Goal: Task Accomplishment & Management: Use online tool/utility

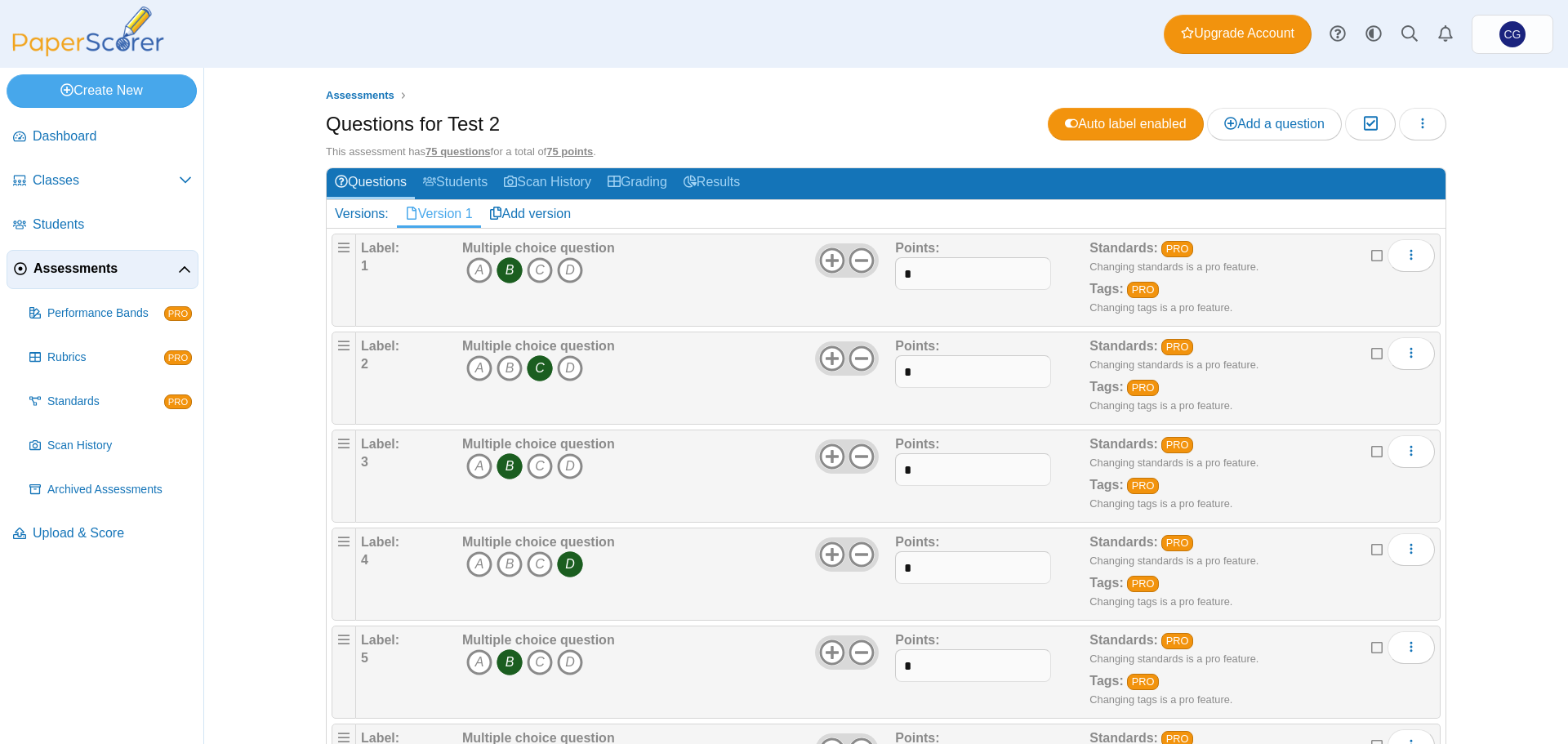
click at [874, 63] on div "Dashboard Classes Archived classes Students Assessments" at bounding box center [784, 34] width 1568 height 68
click at [736, 108] on div "Questions for Test 2 Auto label enabled Add a question Moderation 0" at bounding box center [885, 126] width 1121 height 37
click at [1405, 257] on icon "More options" at bounding box center [1411, 255] width 13 height 13
drag, startPoint x: 1445, startPoint y: 225, endPoint x: 1437, endPoint y: 166, distance: 59.5
click at [1446, 221] on div "Assessments Questions for Test 2 Auto label enabled Add a question Moderation 0…" at bounding box center [885, 406] width 1224 height 676
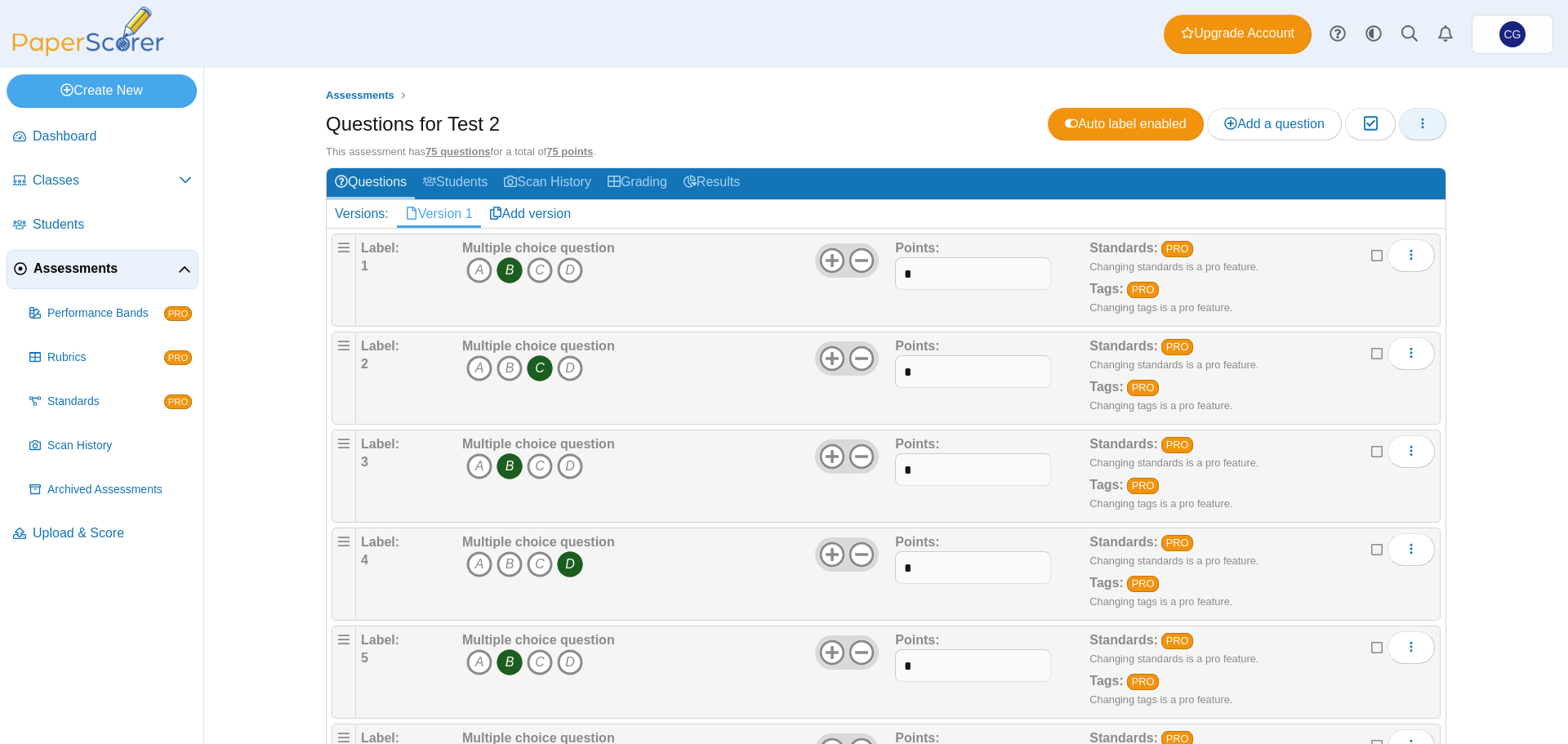
click at [1425, 116] on button "button" at bounding box center [1423, 124] width 47 height 33
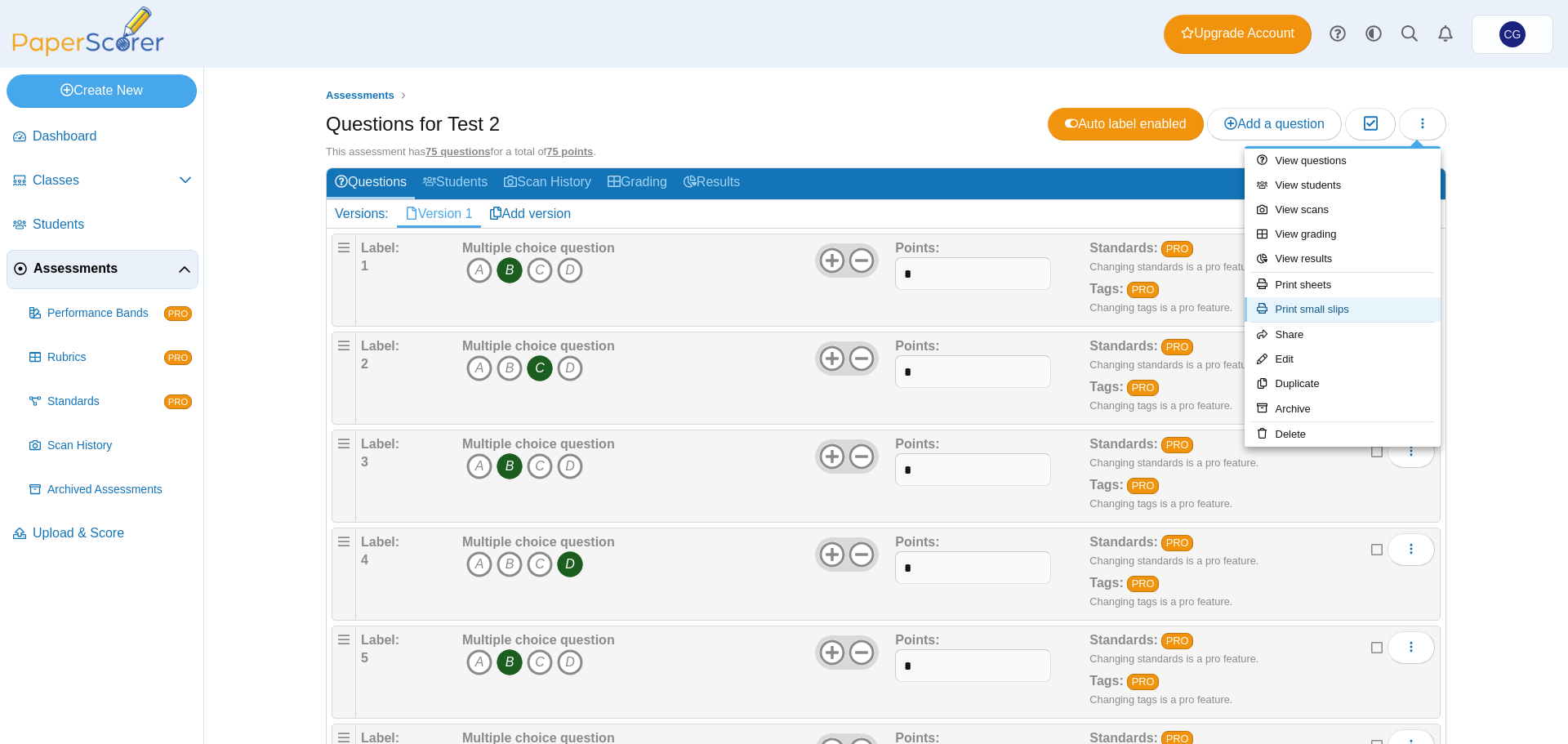
click at [1314, 309] on link "Print small slips" at bounding box center [1342, 310] width 196 height 25
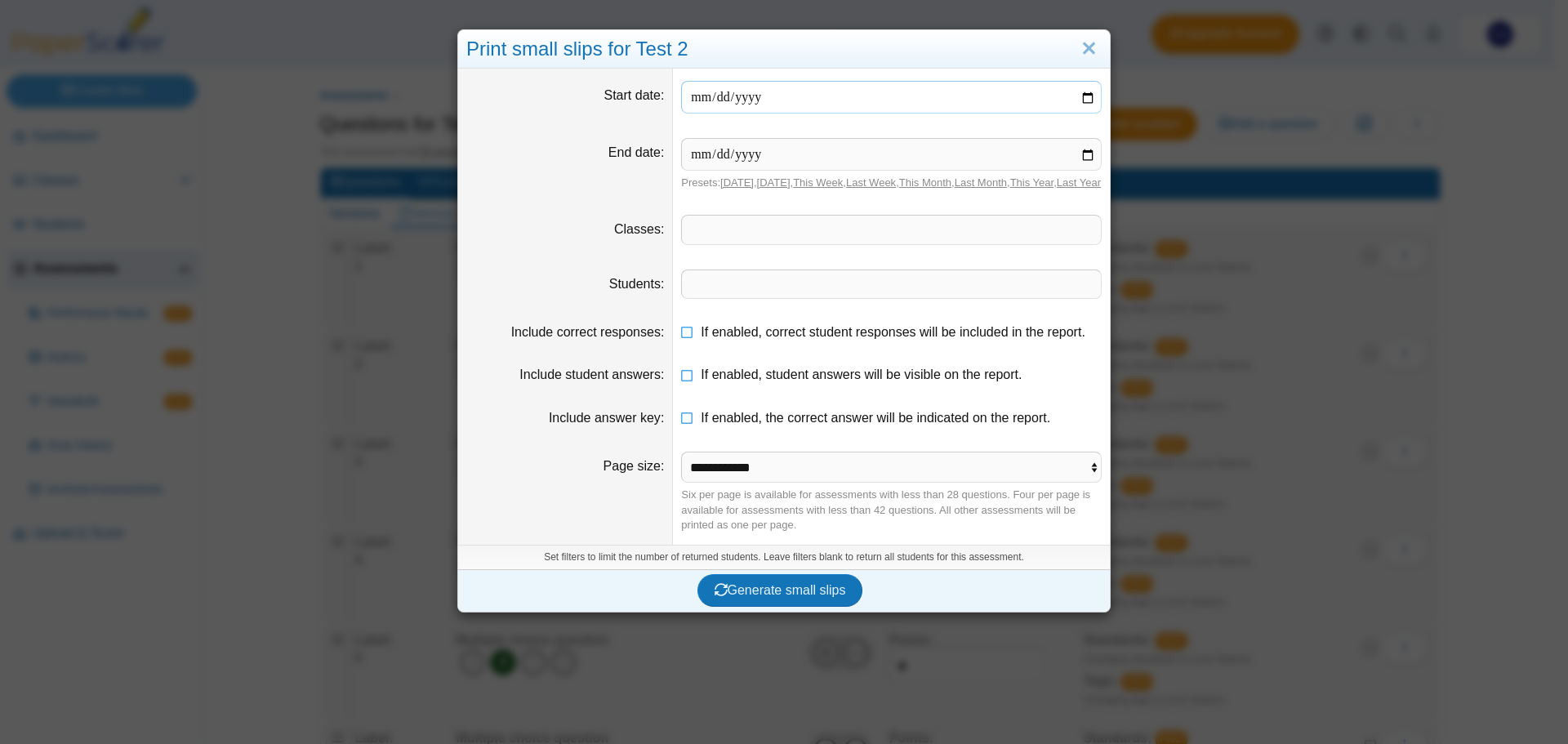
click at [1085, 93] on input "date" at bounding box center [890, 97] width 420 height 33
click at [1085, 43] on link "Close" at bounding box center [1088, 48] width 25 height 27
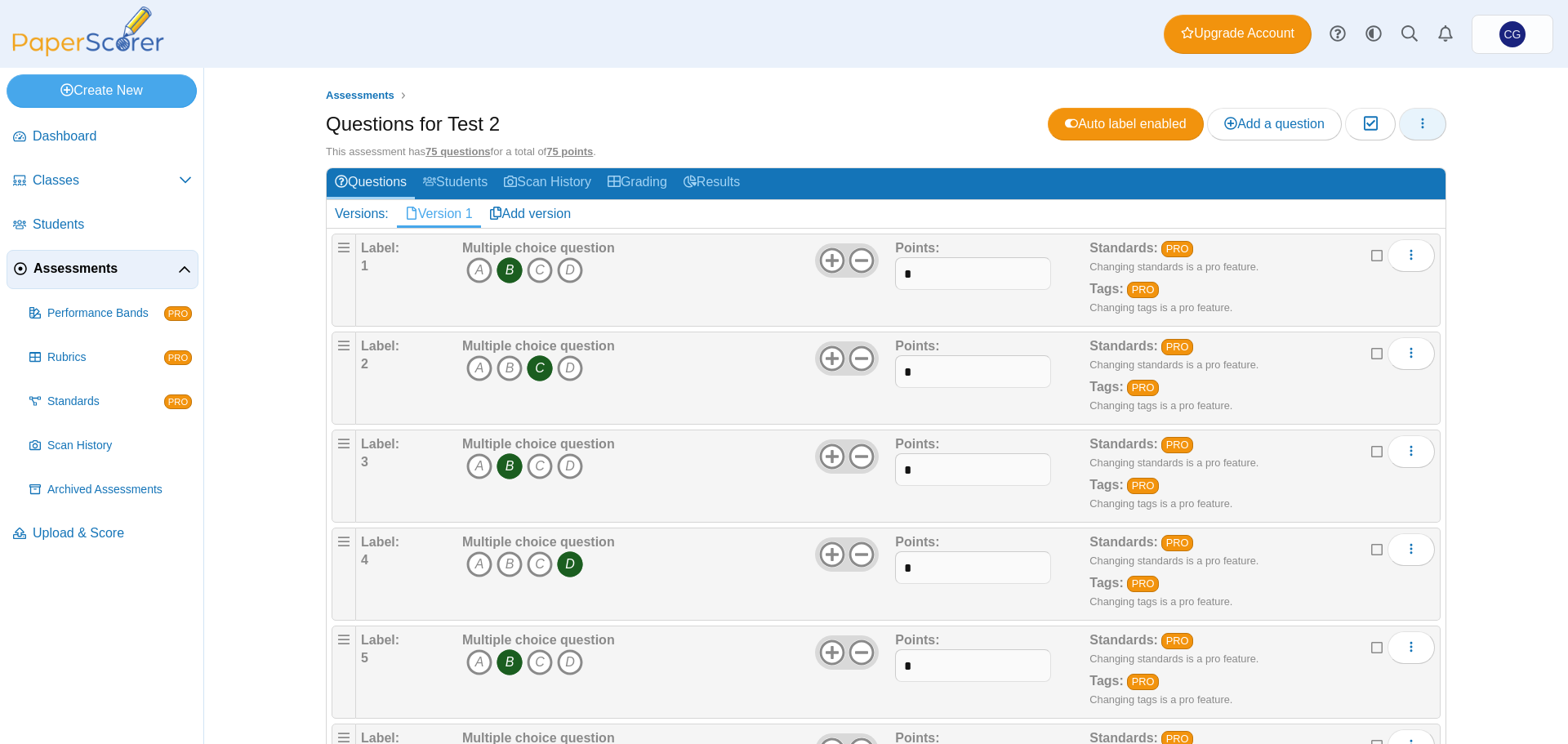
click at [1407, 118] on button "button" at bounding box center [1423, 124] width 47 height 33
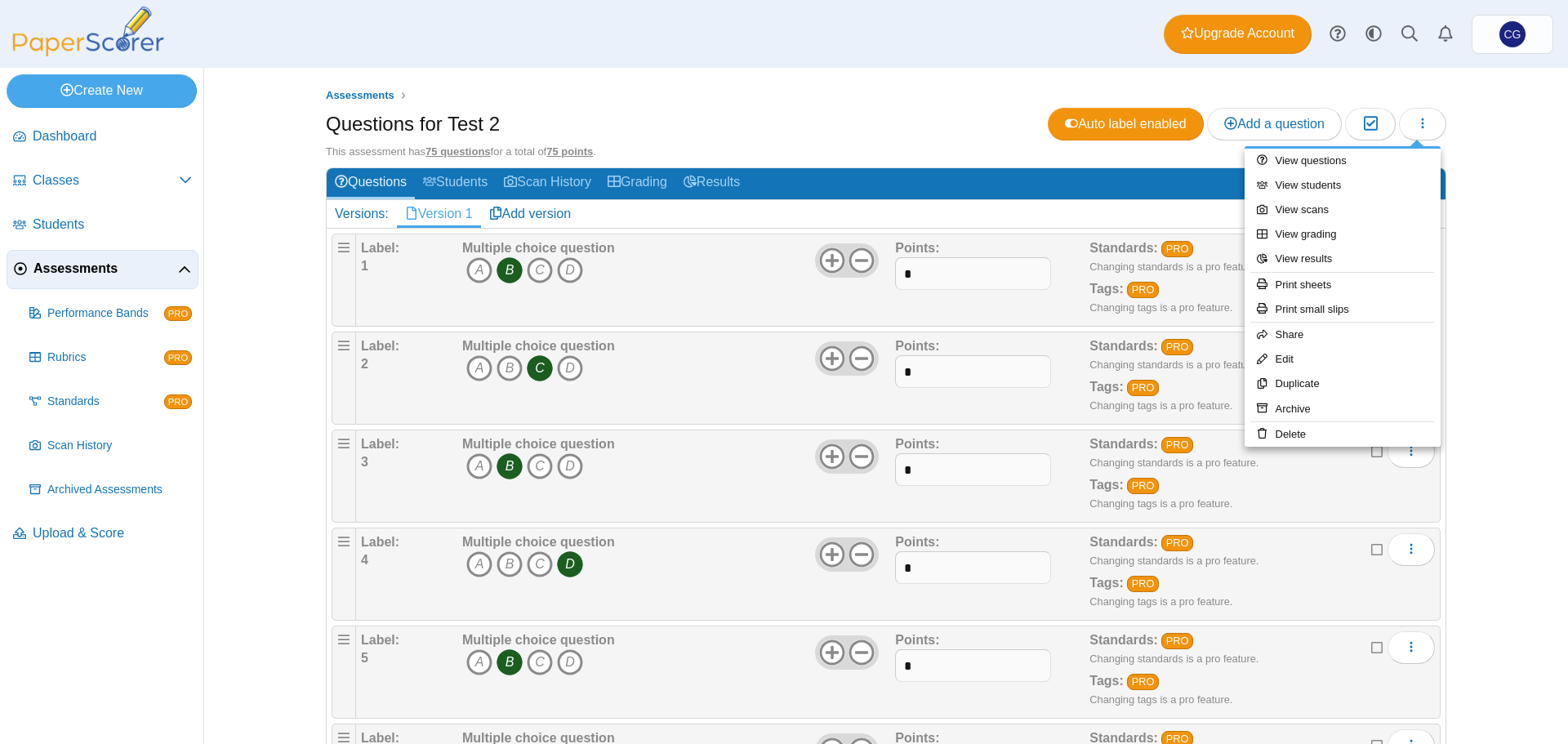
click at [1513, 221] on div "Assessments Questions for Test 2 Auto label enabled Add a question Moderation 0…" at bounding box center [885, 406] width 1363 height 676
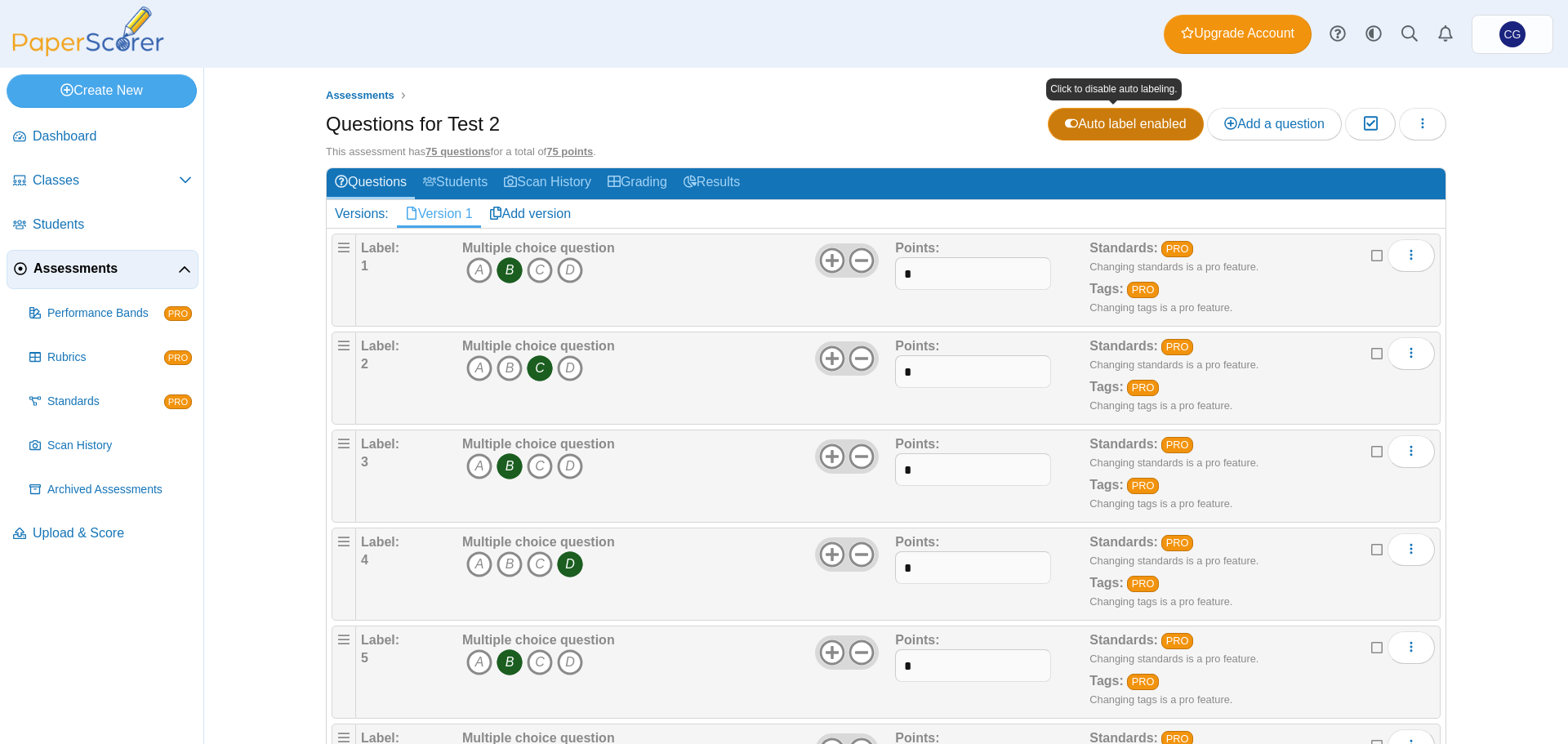
click at [1118, 118] on span "Auto label enabled" at bounding box center [1125, 124] width 122 height 14
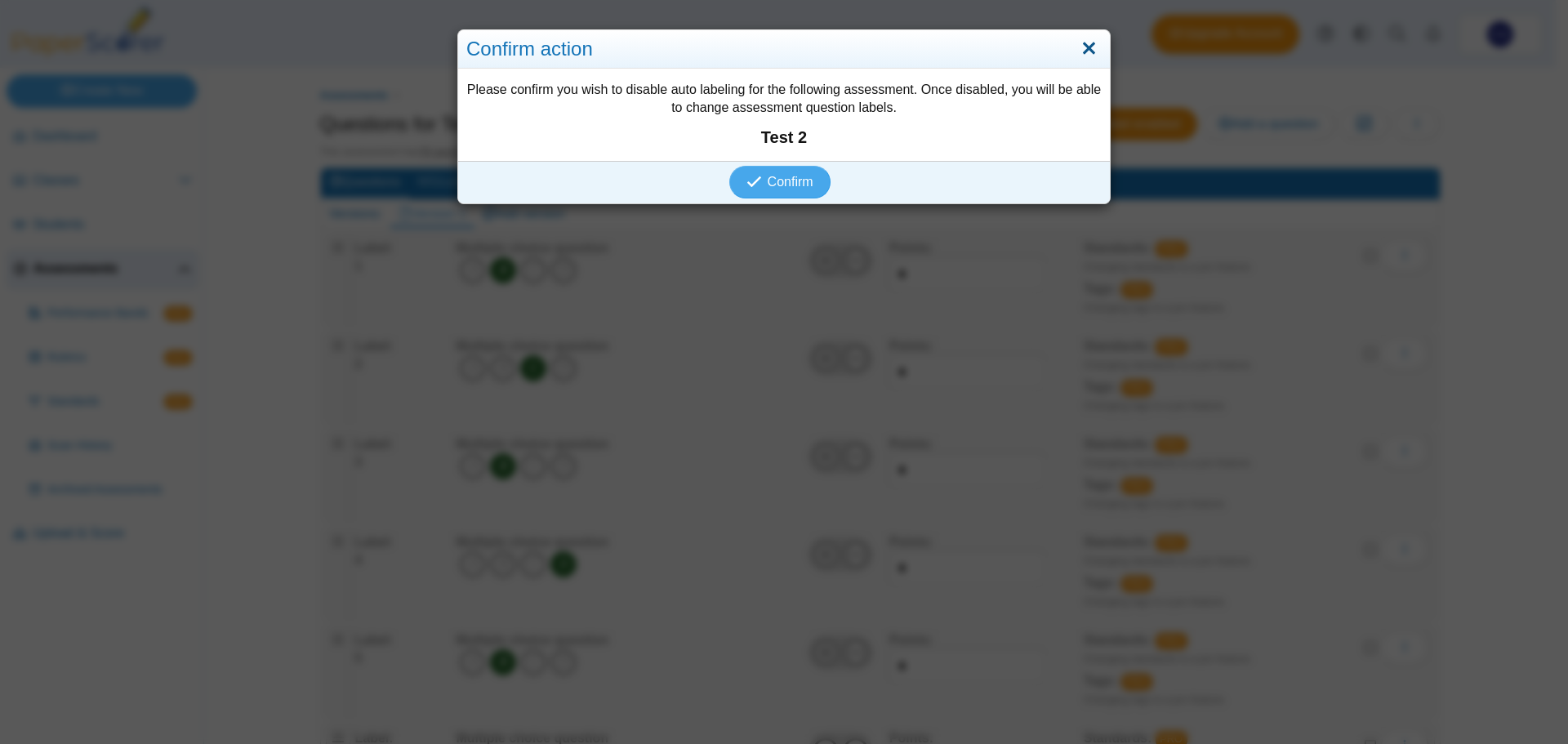
click at [1086, 52] on link "Close" at bounding box center [1088, 48] width 25 height 27
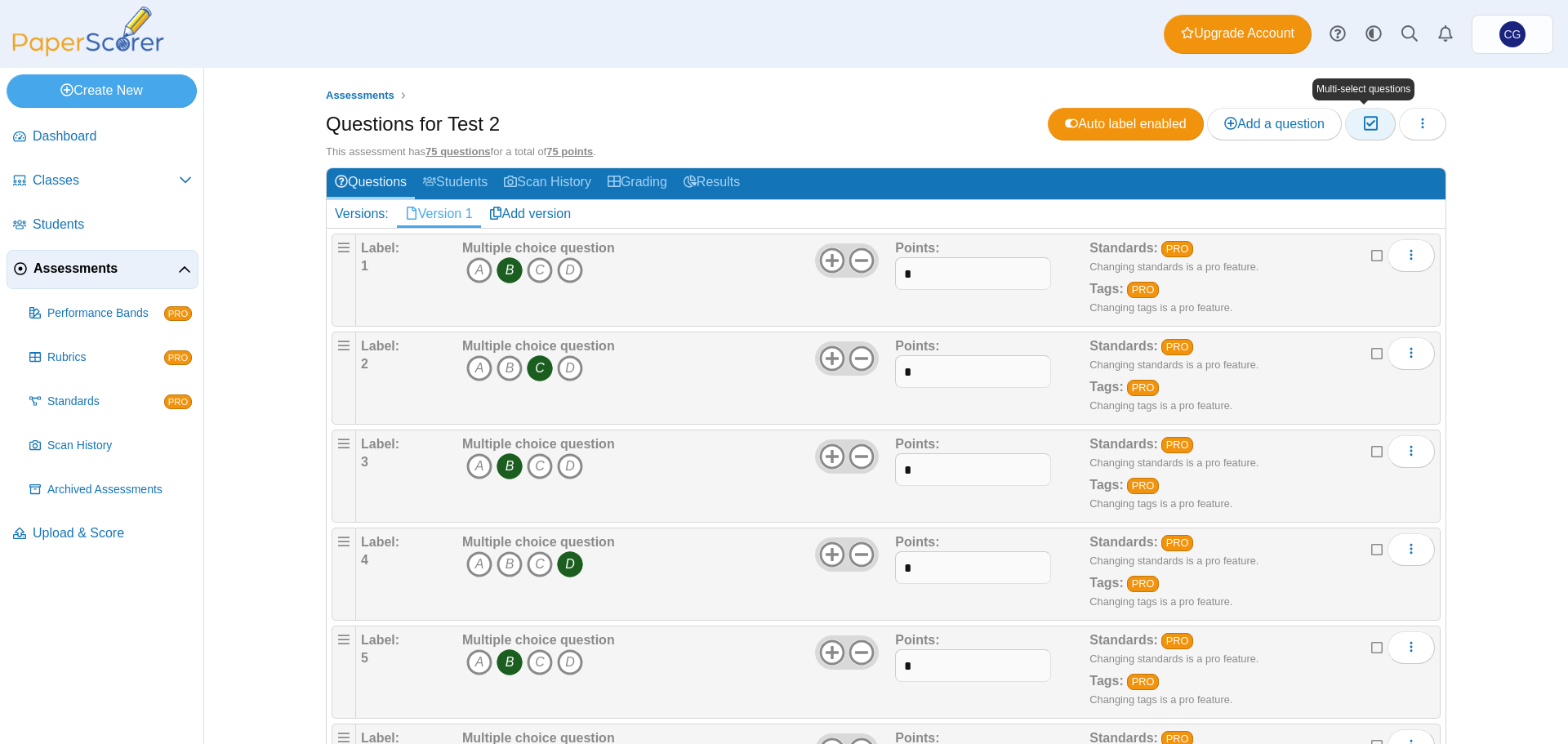
click at [1369, 126] on icon "button" at bounding box center [1370, 124] width 15 height 14
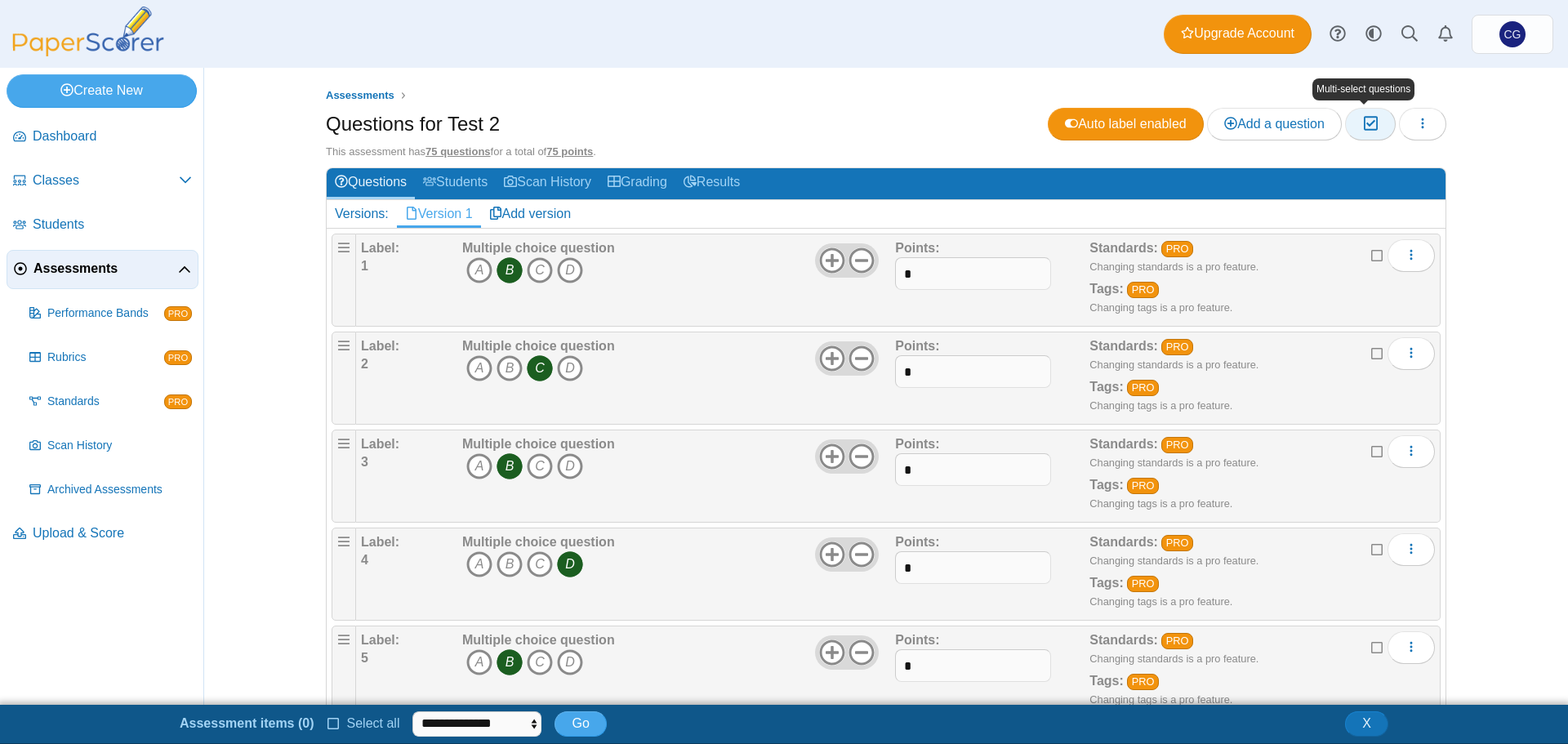
click at [1369, 126] on icon "button" at bounding box center [1370, 124] width 15 height 14
click at [1370, 723] on button "X" at bounding box center [1367, 723] width 43 height 25
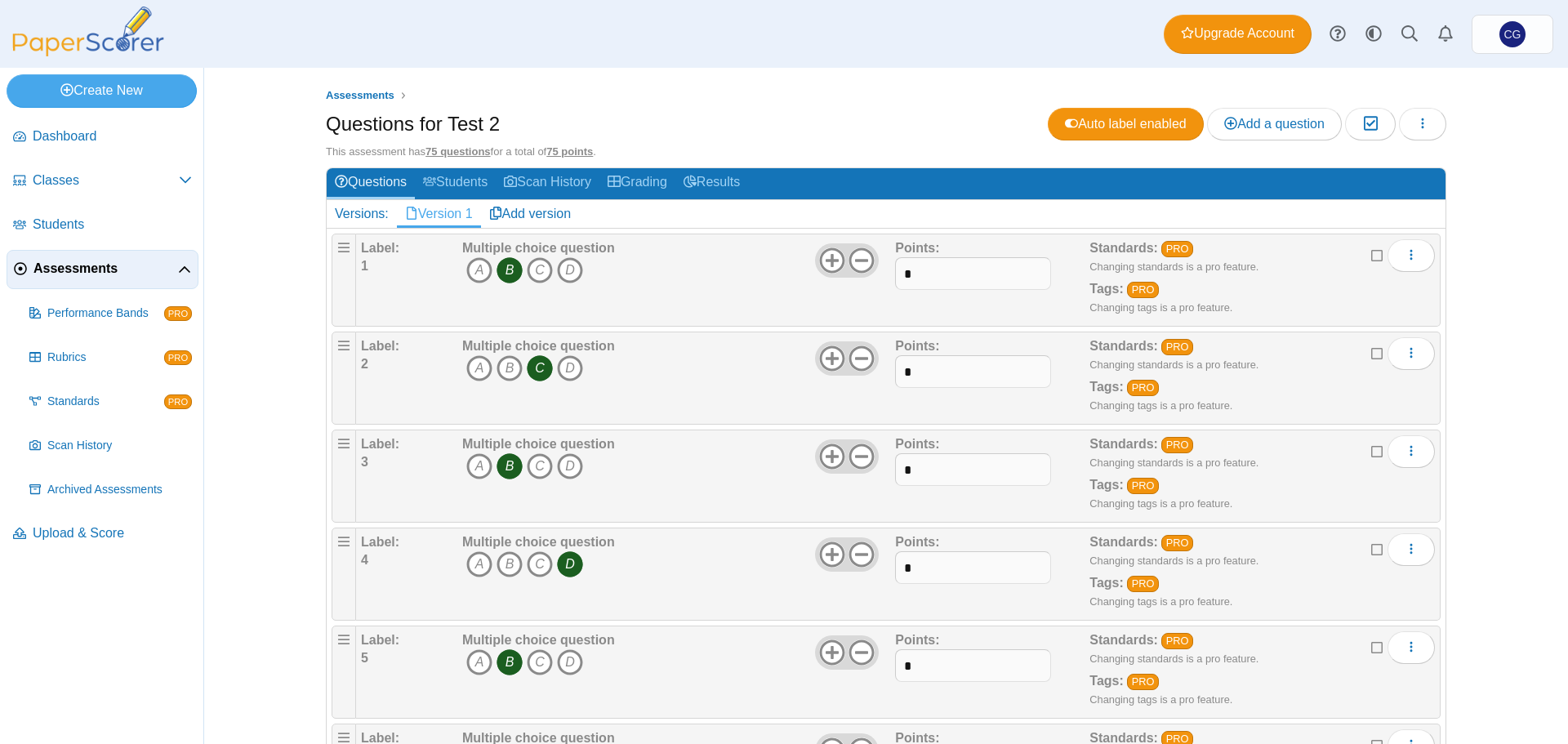
click at [1492, 239] on div "Assessments Questions for Test 2 Auto label enabled Add a question Moderation 0…" at bounding box center [885, 406] width 1224 height 676
